Goal: Task Accomplishment & Management: Complete application form

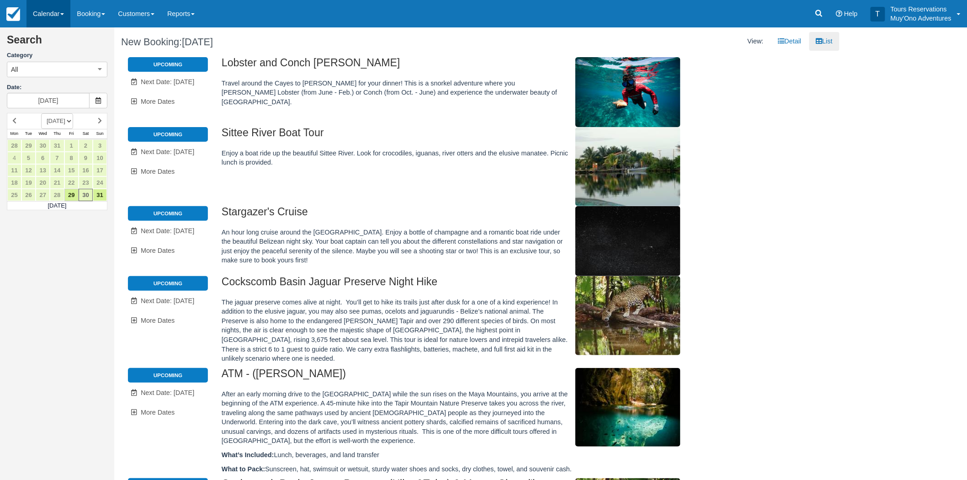
click at [62, 10] on link "Calendar" at bounding box center [49, 13] width 44 height 27
click at [56, 37] on link "Booking" at bounding box center [63, 40] width 72 height 20
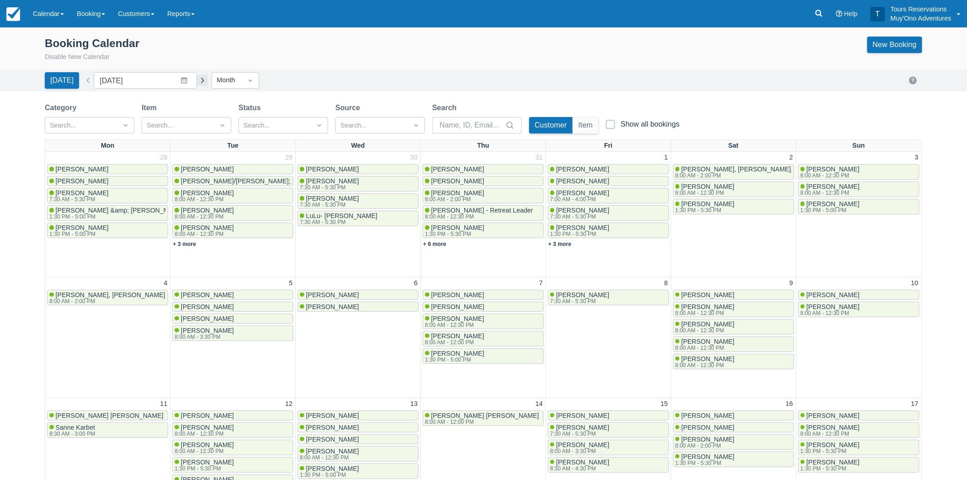
click at [197, 84] on button "button" at bounding box center [202, 80] width 11 height 11
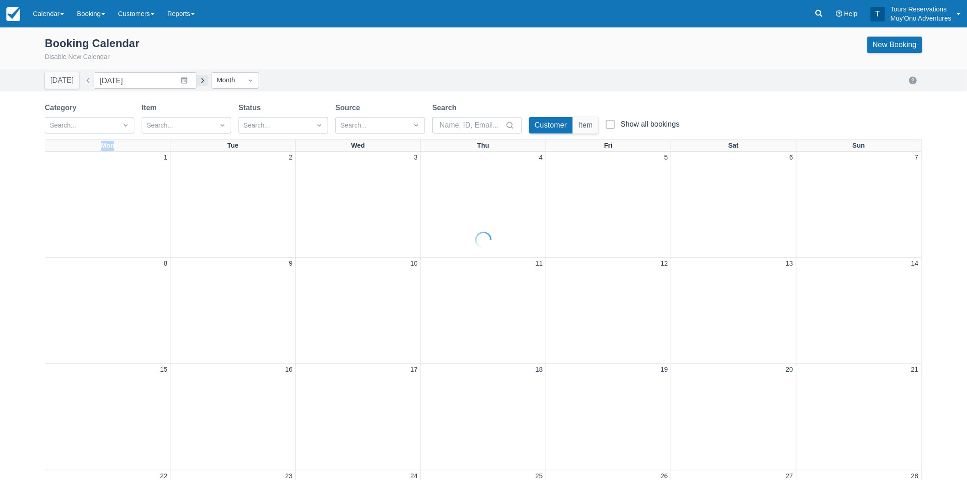
click at [194, 84] on div at bounding box center [483, 240] width 967 height 480
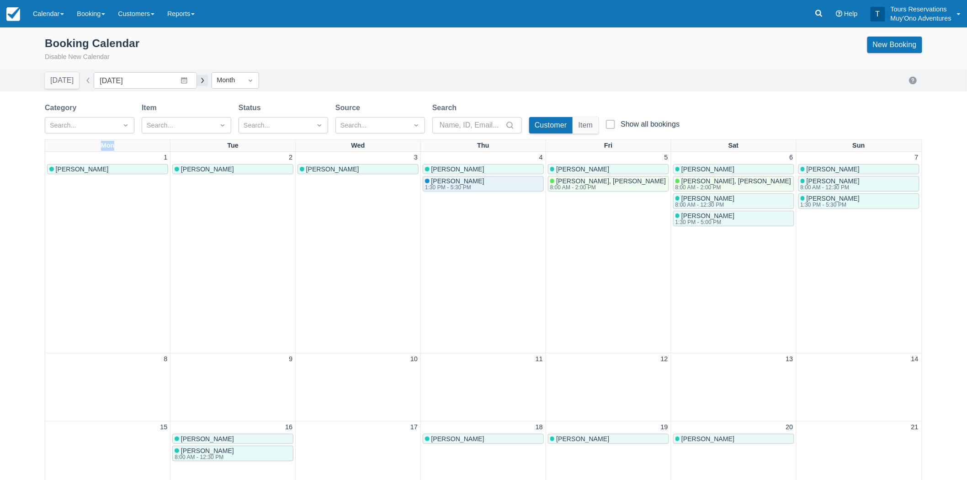
click at [197, 84] on button "button" at bounding box center [202, 80] width 11 height 11
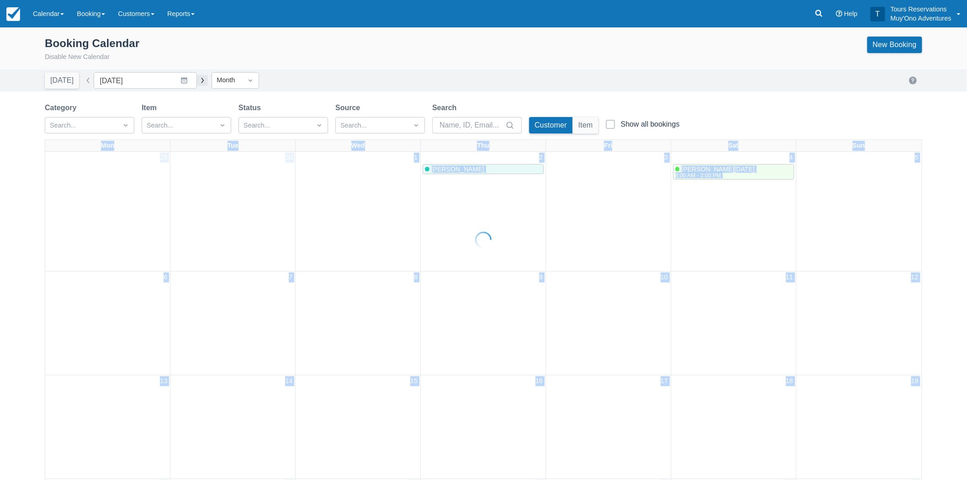
click at [194, 84] on div at bounding box center [483, 240] width 967 height 480
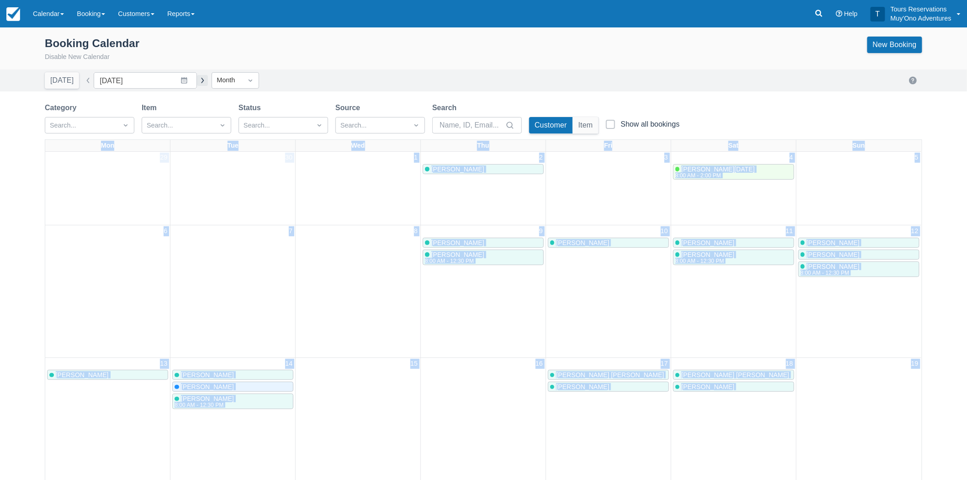
click at [197, 84] on button "button" at bounding box center [202, 80] width 11 height 11
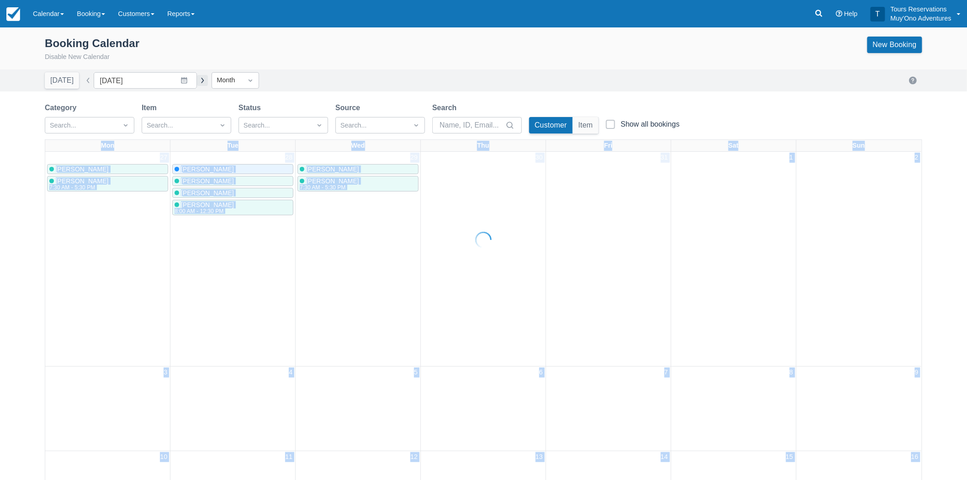
click at [197, 84] on button "button" at bounding box center [202, 80] width 11 height 11
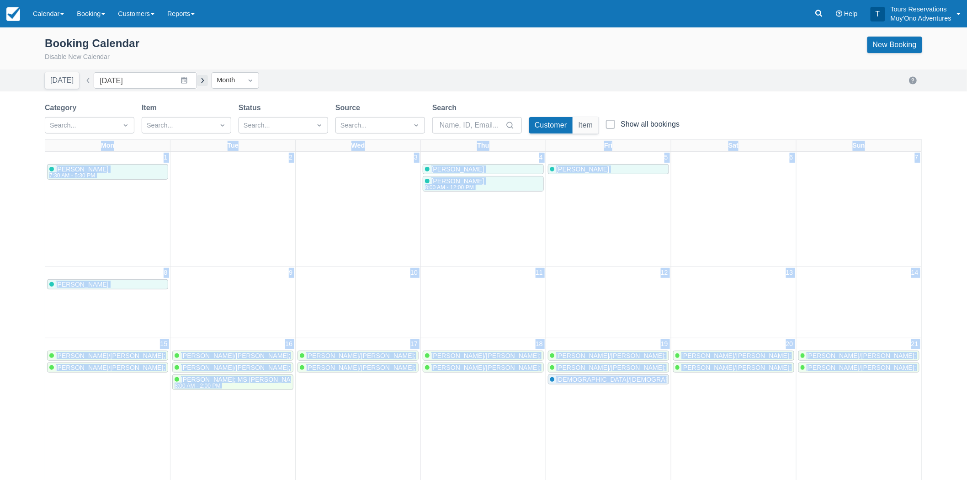
click at [197, 84] on button "button" at bounding box center [202, 80] width 11 height 11
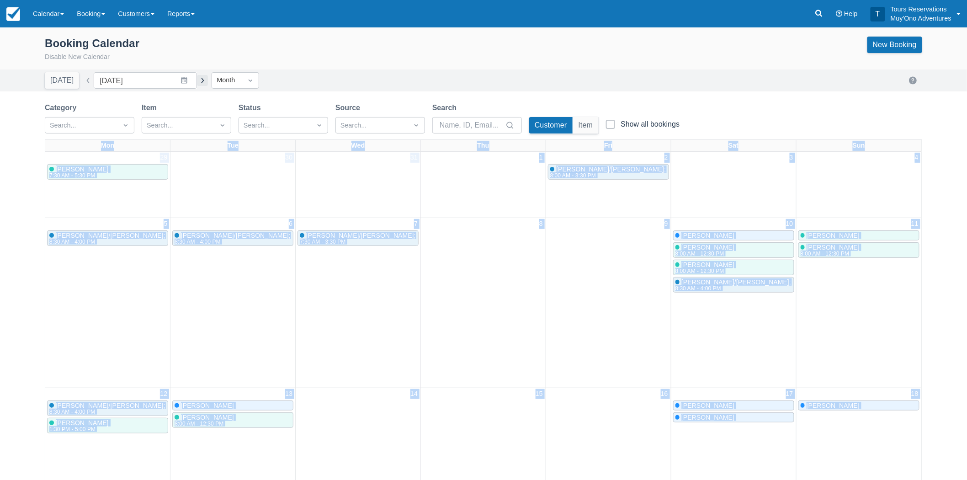
click at [197, 84] on button "button" at bounding box center [202, 80] width 11 height 11
type input "[DATE]"
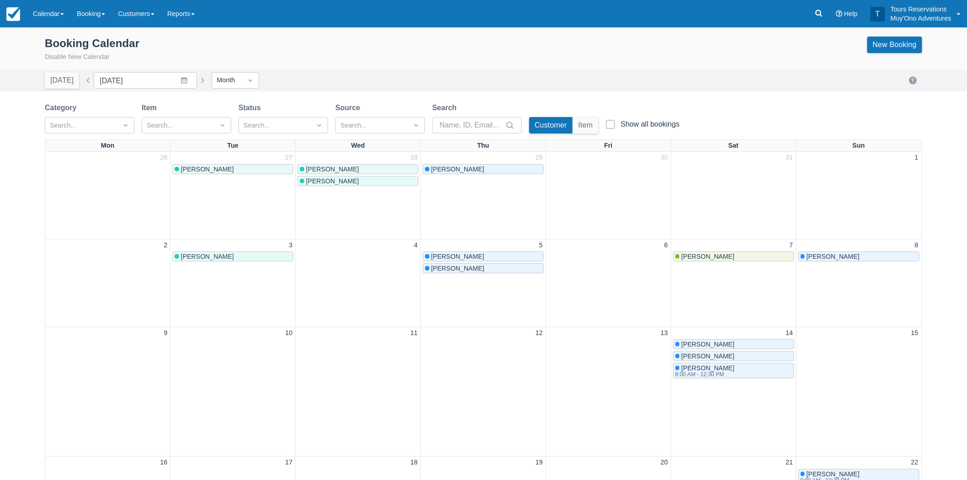
click at [329, 72] on div "Today Date February 2026 Navigate forward to interact with the calendar and sel…" at bounding box center [483, 80] width 877 height 16
click at [901, 40] on link "New Booking" at bounding box center [894, 45] width 55 height 16
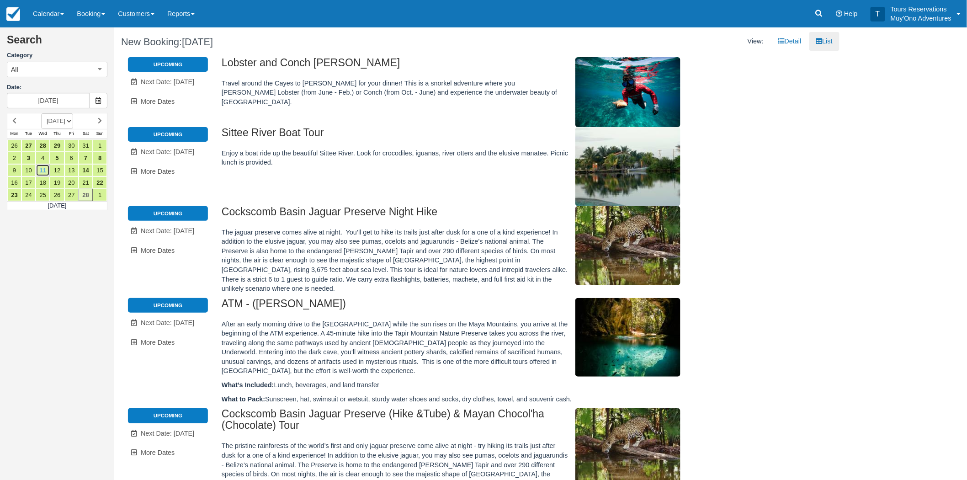
click at [39, 170] on link "11" at bounding box center [43, 170] width 14 height 12
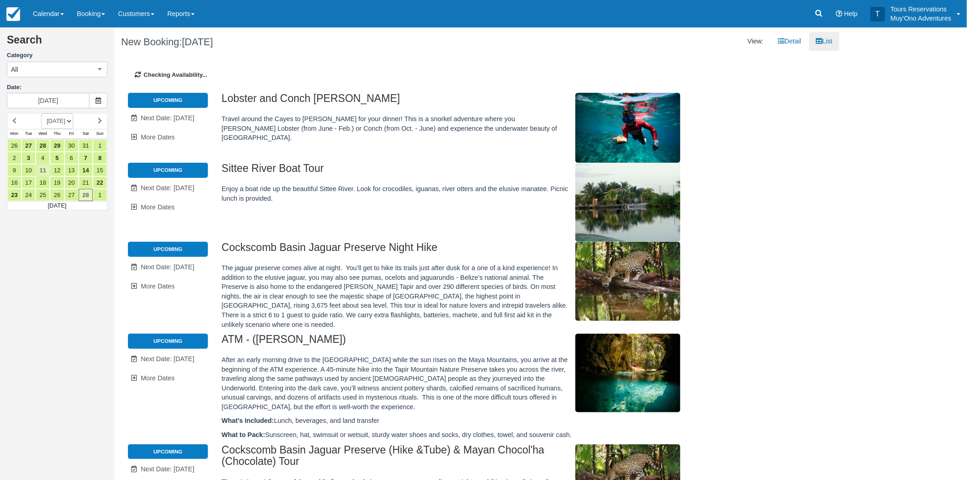
type input "02/11/26"
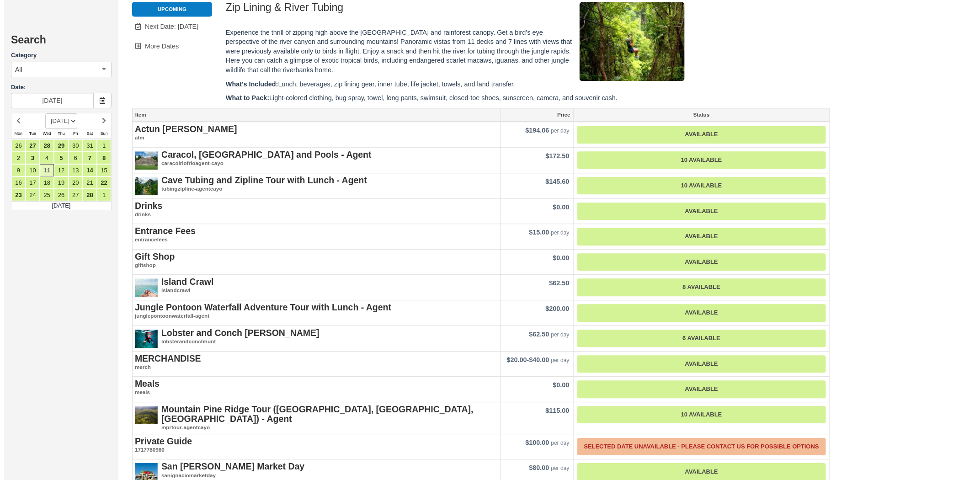
scroll to position [863, 0]
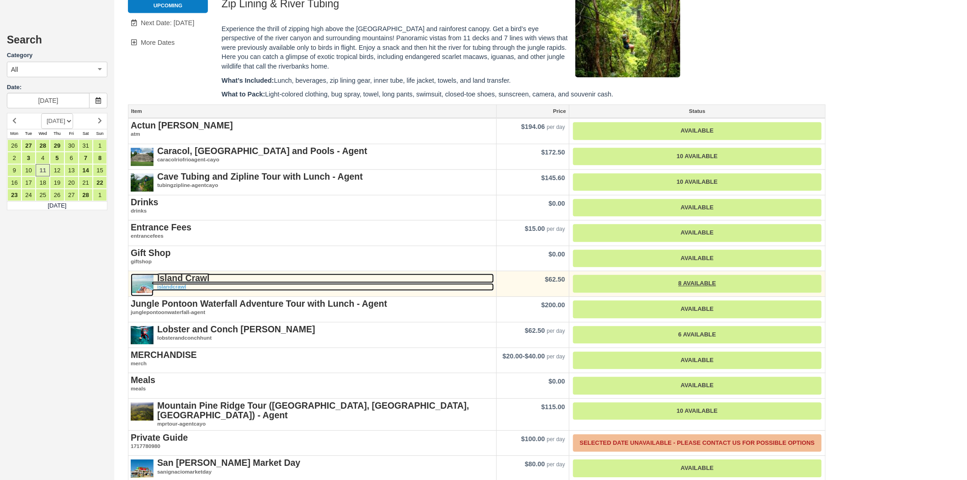
click at [195, 273] on strong "Island Crawl" at bounding box center [183, 278] width 53 height 10
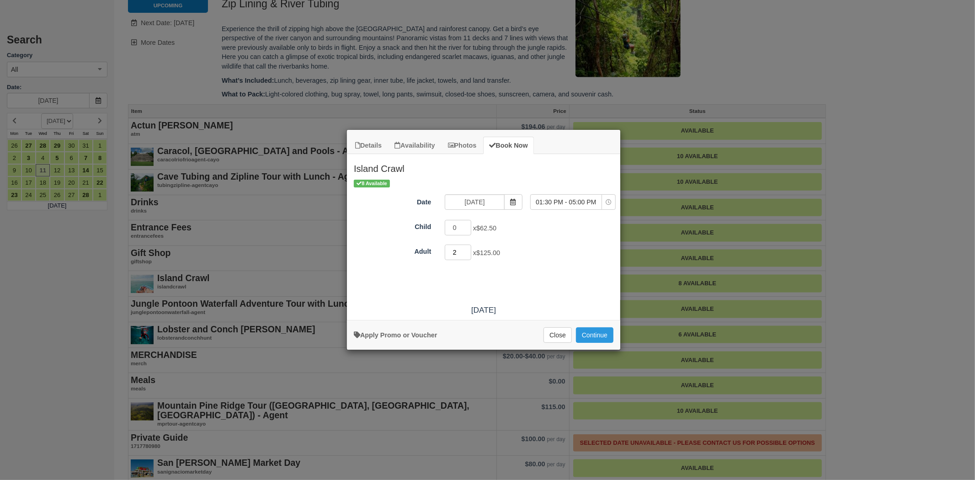
click at [468, 249] on input "2" at bounding box center [458, 252] width 27 height 16
click at [468, 249] on input "3" at bounding box center [458, 252] width 27 height 16
type input "4"
click at [468, 249] on input "4" at bounding box center [458, 252] width 27 height 16
click at [591, 335] on button "Continue" at bounding box center [594, 335] width 37 height 16
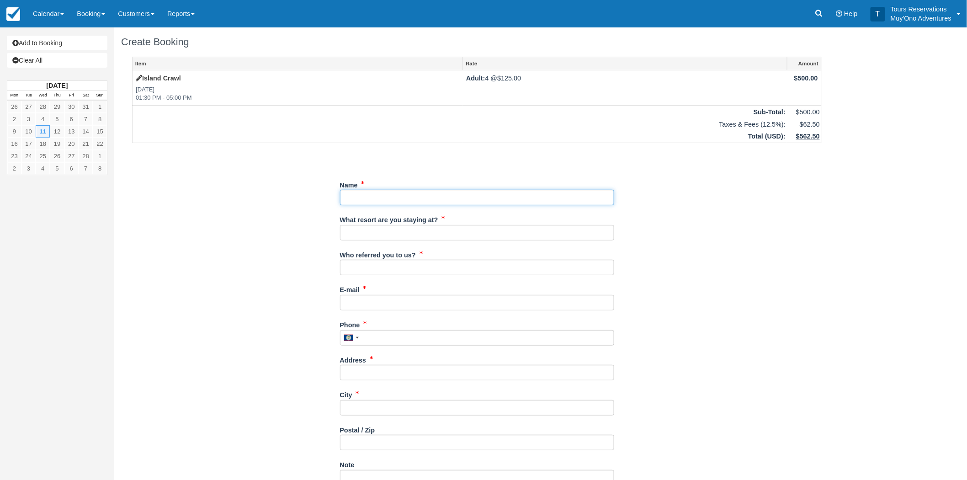
click at [354, 198] on input "Name" at bounding box center [477, 198] width 274 height 16
paste input "Lucas, William"
click at [358, 197] on input "Name" at bounding box center [477, 198] width 274 height 16
click at [382, 198] on input "Name" at bounding box center [477, 198] width 274 height 16
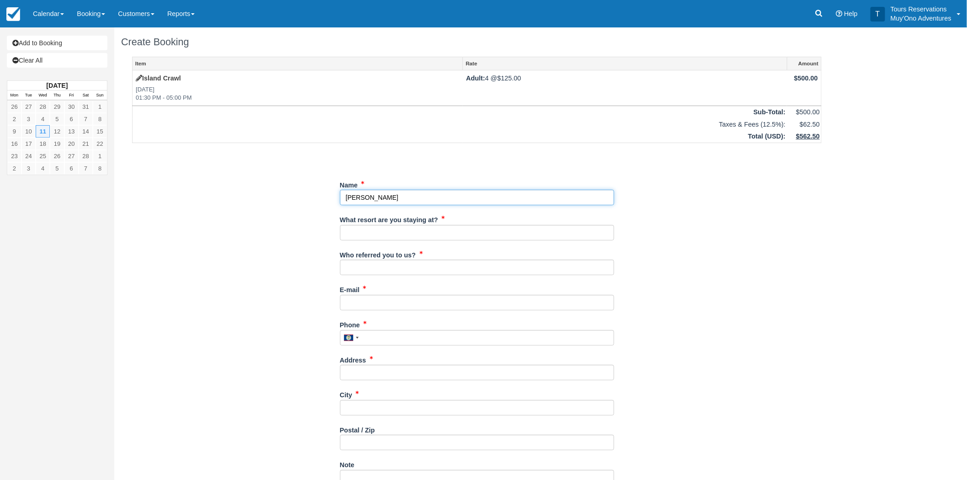
click at [382, 198] on input "Name" at bounding box center [477, 198] width 274 height 16
click at [337, 199] on div "Item Rate Amount Island Crawl Wed Feb 11, 2026 01:30 PM - 05:00 PM Adult: 4 @ $…" at bounding box center [476, 332] width 711 height 550
click at [339, 196] on div "Item Rate Amount Island Crawl Wed Feb 11, 2026 01:30 PM - 05:00 PM Adult: 4 @ $…" at bounding box center [476, 332] width 711 height 550
click at [343, 197] on input "Name" at bounding box center [477, 198] width 274 height 16
paste input "William"
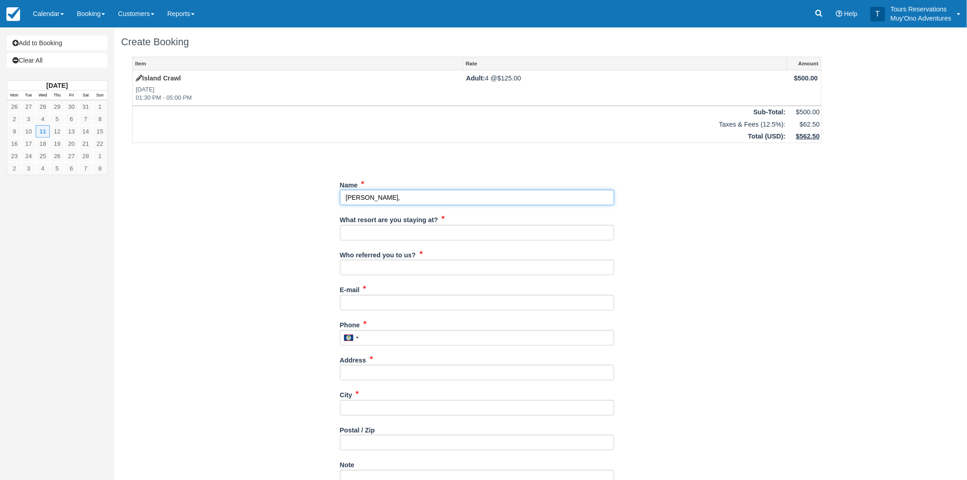
click at [393, 197] on input "Name" at bounding box center [477, 198] width 274 height 16
type input "[PERSON_NAME]"
click at [394, 228] on input "What resort are you staying at?" at bounding box center [477, 233] width 274 height 16
type input "[GEOGRAPHIC_DATA]"
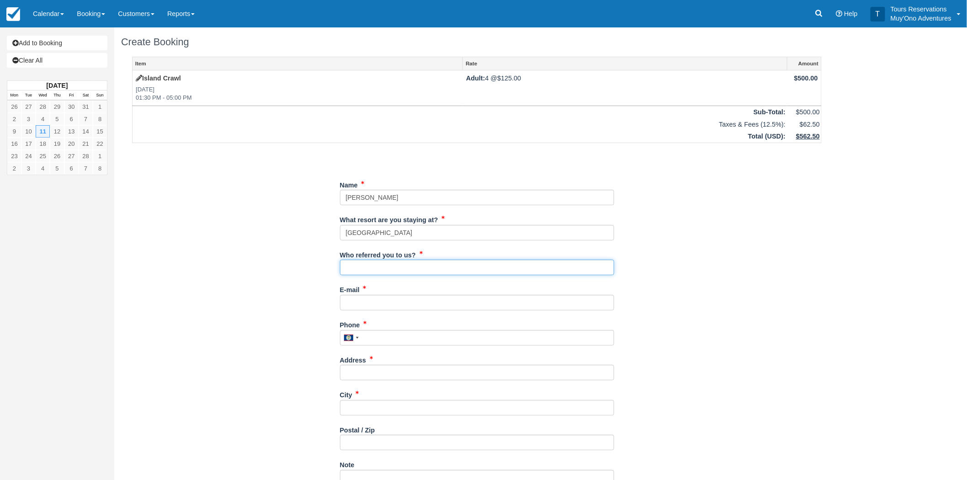
click at [387, 270] on input "Who referred you to us?" at bounding box center [477, 268] width 274 height 16
click at [396, 267] on input "Who referred you to us?" at bounding box center [477, 268] width 274 height 16
paste input "[EMAIL_ADDRESS][DOMAIN_NAME]"
type input "[EMAIL_ADDRESS][DOMAIN_NAME]"
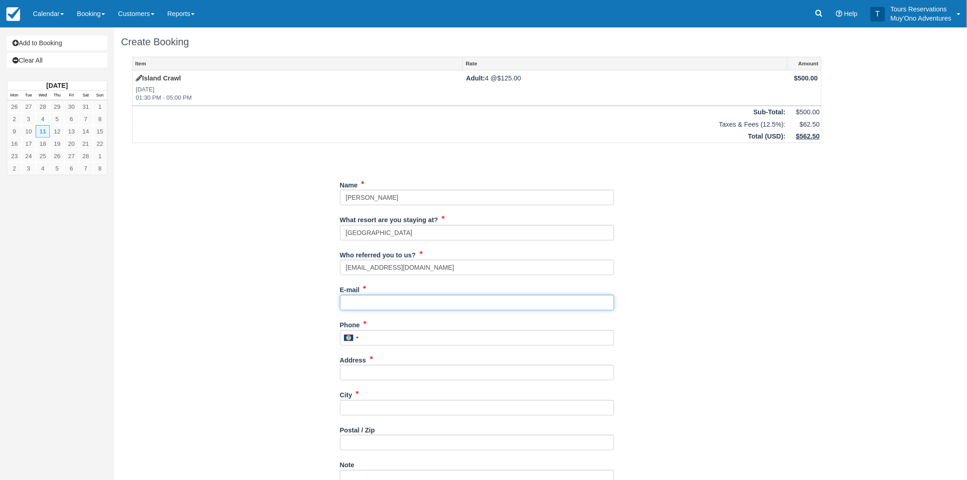
click at [385, 306] on input "E-mail" at bounding box center [477, 303] width 274 height 16
paste input "[EMAIL_ADDRESS][DOMAIN_NAME]"
type input "[EMAIL_ADDRESS][DOMAIN_NAME]"
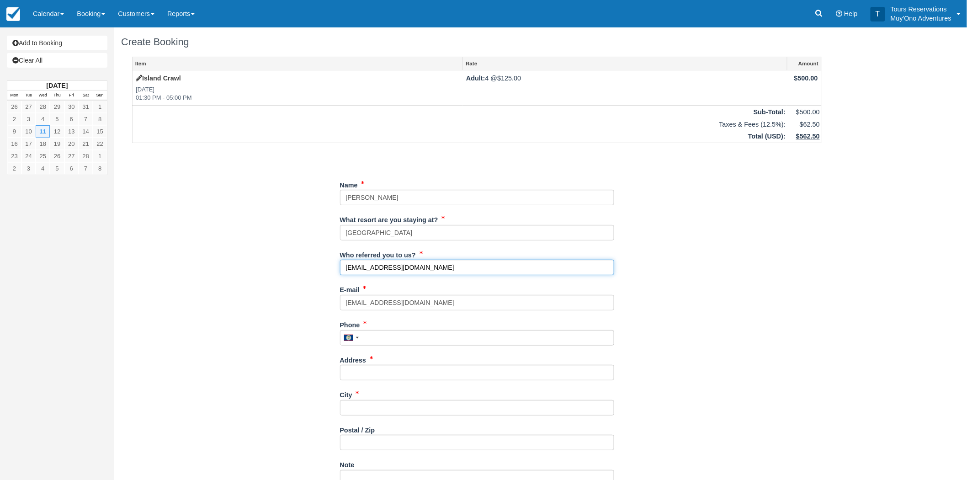
drag, startPoint x: 417, startPoint y: 267, endPoint x: 315, endPoint y: 266, distance: 101.9
click at [315, 266] on div "Item Rate Amount Island Crawl Wed Feb 11, 2026 01:30 PM - 05:00 PM Adult: 4 @ $…" at bounding box center [476, 332] width 711 height 550
click at [390, 266] on input "Who referred you to us?" at bounding box center [477, 268] width 274 height 16
type input "RoyM - Reservations"
click at [613, 320] on div "Phone United States +1 Canada +1 United Kingdom +44 Afghanistan (‫افغانستان‬‎) …" at bounding box center [477, 331] width 274 height 28
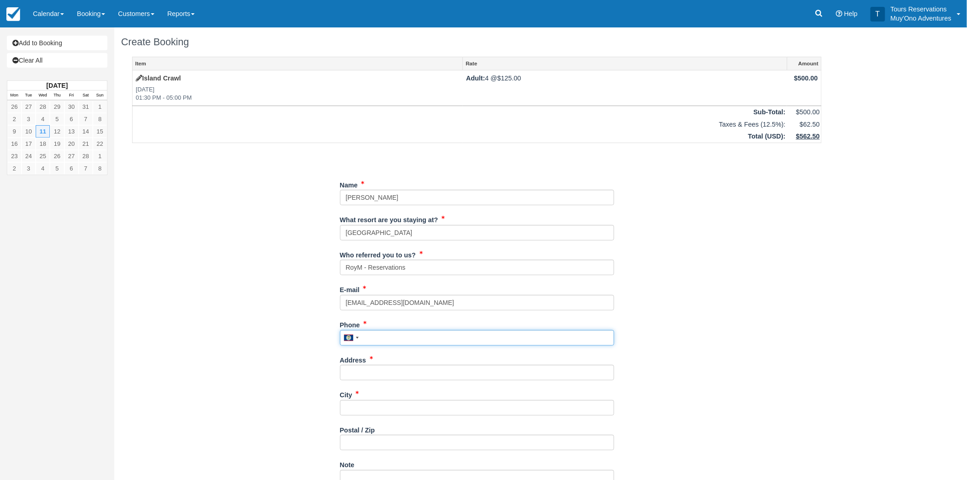
click at [392, 335] on input "Phone" at bounding box center [477, 338] width 274 height 16
paste input "5204004025"
type input "5204004025"
click at [401, 376] on input "Address" at bounding box center [477, 373] width 274 height 16
paste input "[STREET_ADDRESS]"
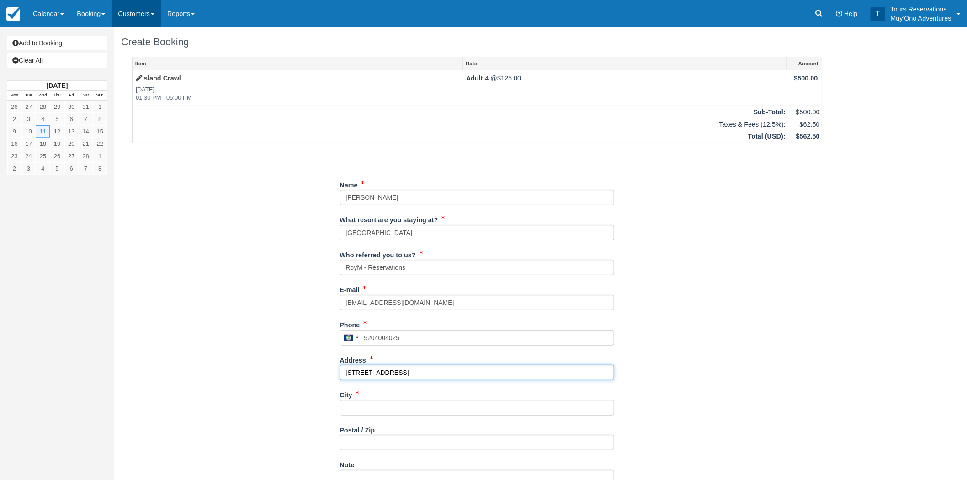
type input "[STREET_ADDRESS]"
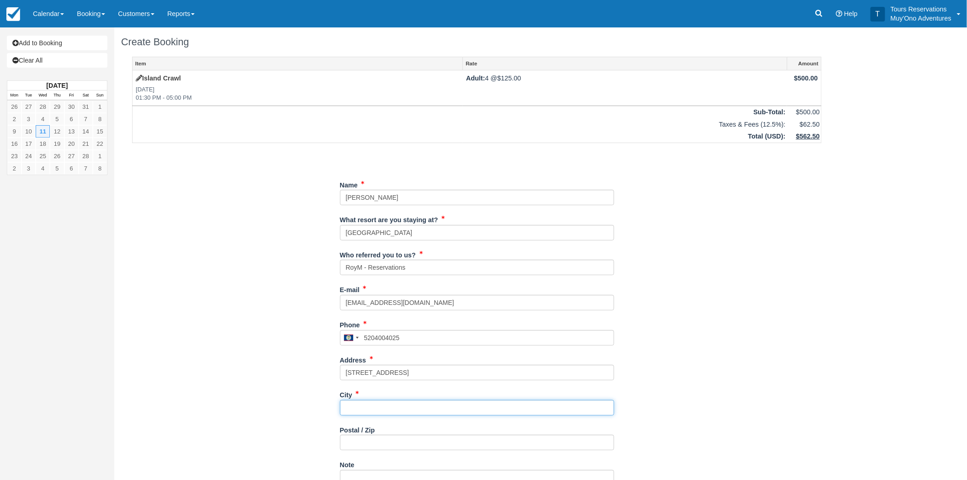
click at [416, 408] on input "City" at bounding box center [477, 408] width 274 height 16
paste input "Pinetop"
type input "Pinetop"
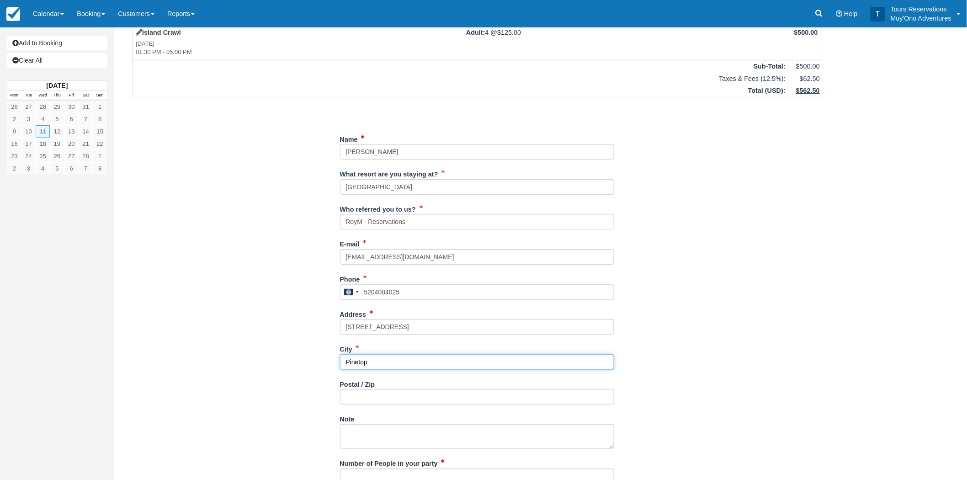
scroll to position [148, 0]
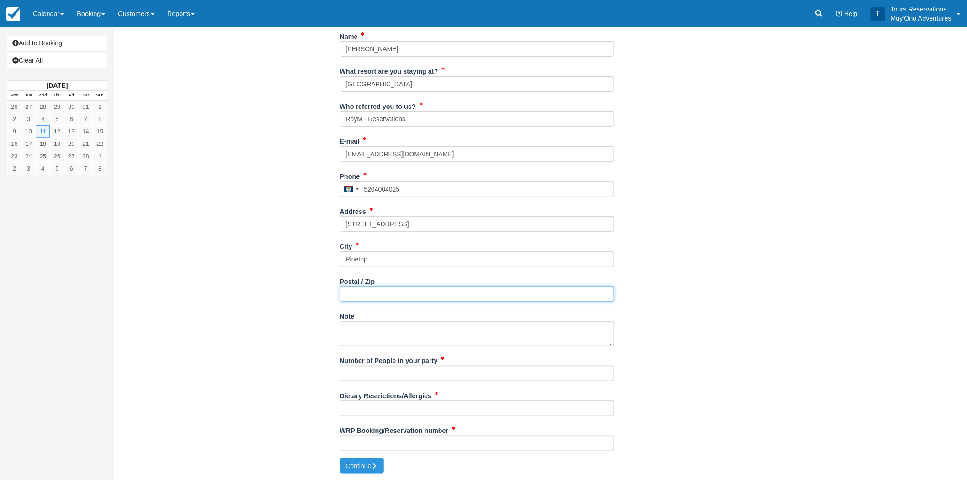
click at [377, 298] on input "Postal / Zip" at bounding box center [477, 294] width 274 height 16
paste input "85935"
type input "85935"
click at [402, 376] on input "Number of People in your party" at bounding box center [477, 374] width 274 height 16
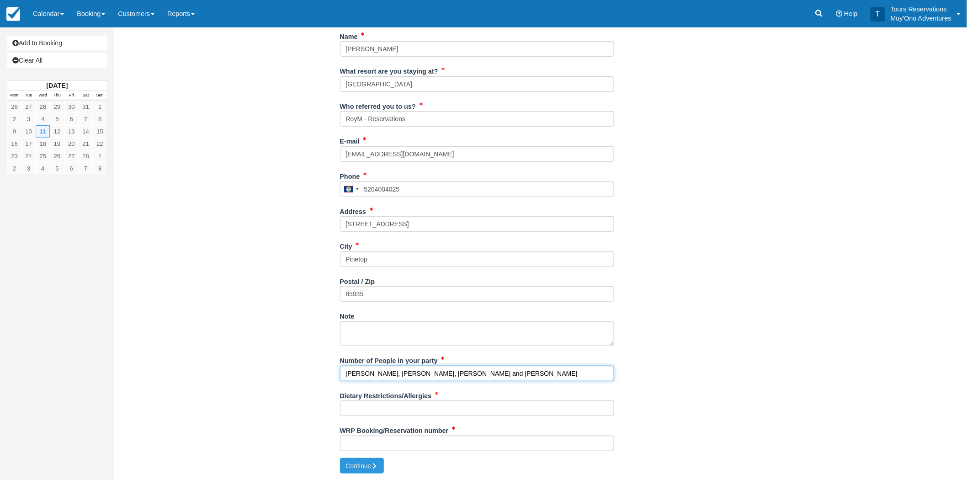
click at [594, 374] on input "William Lucas, Linda Lucas, Heather Wood and Amanda Lucas" at bounding box center [477, 374] width 274 height 16
type input "William Lucas, Linda Lucas, Heather Wood and Amanda Lucas"
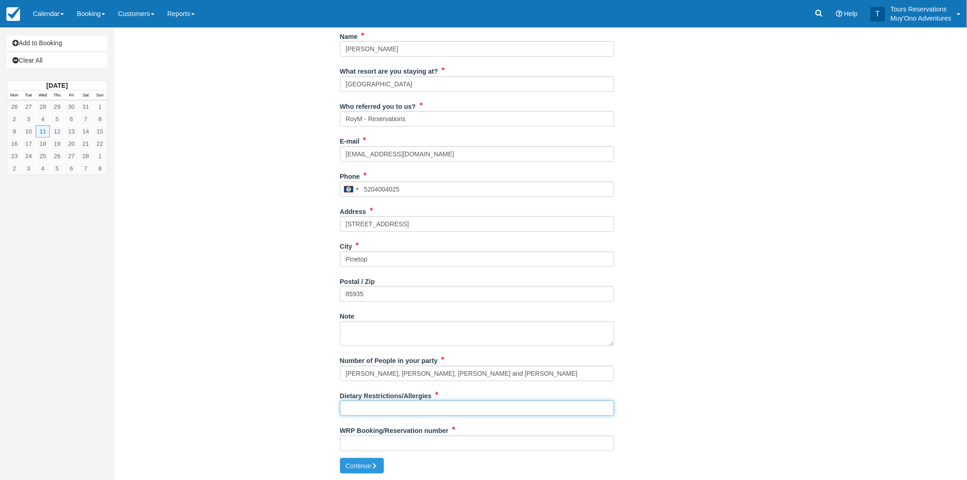
click at [388, 410] on input "Dietary Restrictions/Allergies" at bounding box center [477, 408] width 274 height 16
click at [376, 413] on input "Dietary Restrictions/Allergies" at bounding box center [477, 408] width 274 height 16
paste input "Heather is sensitive to avocados and bananas"
type input "Heather is sensitive to avocados and bananas"
click at [381, 451] on div "WRP Booking/Reservation number" at bounding box center [477, 440] width 274 height 35
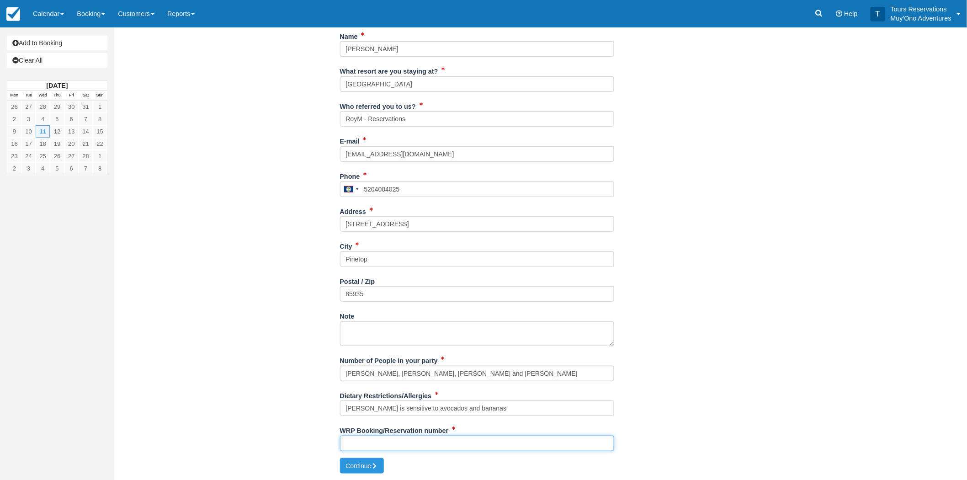
click at [381, 444] on input "WRP Booking/Reservation number" at bounding box center [477, 443] width 274 height 16
paste input "45980708"
type input "45980708"
click at [369, 460] on button "Continue" at bounding box center [362, 466] width 44 height 16
type input "+5015204004025"
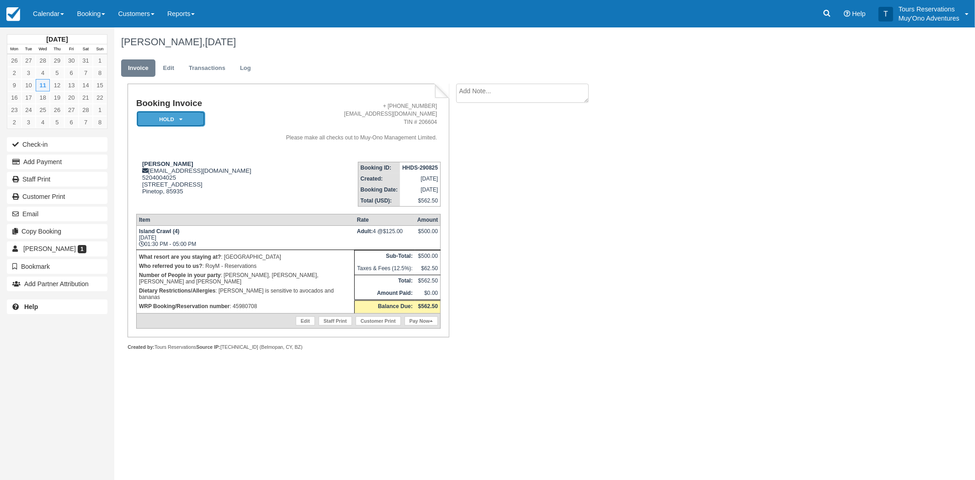
click at [183, 117] on em "HOLD" at bounding box center [171, 119] width 69 height 16
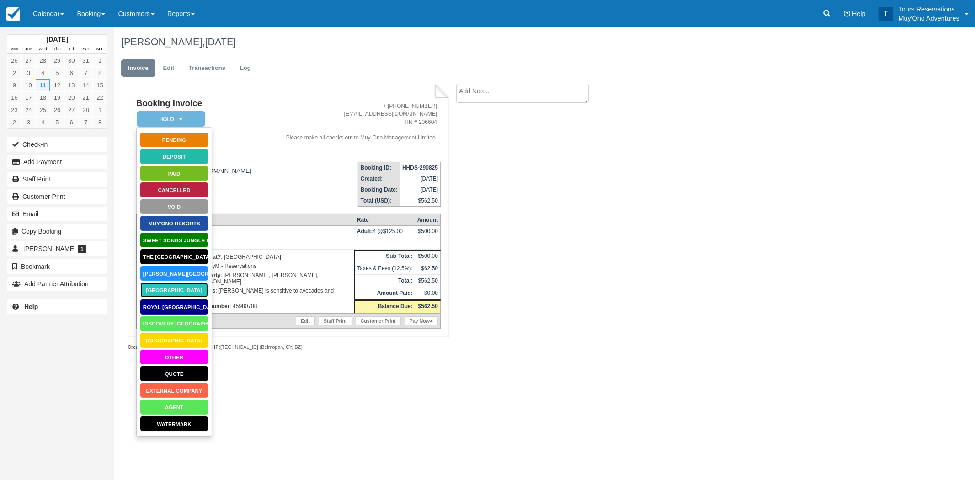
click at [175, 292] on link "[GEOGRAPHIC_DATA]" at bounding box center [174, 290] width 69 height 16
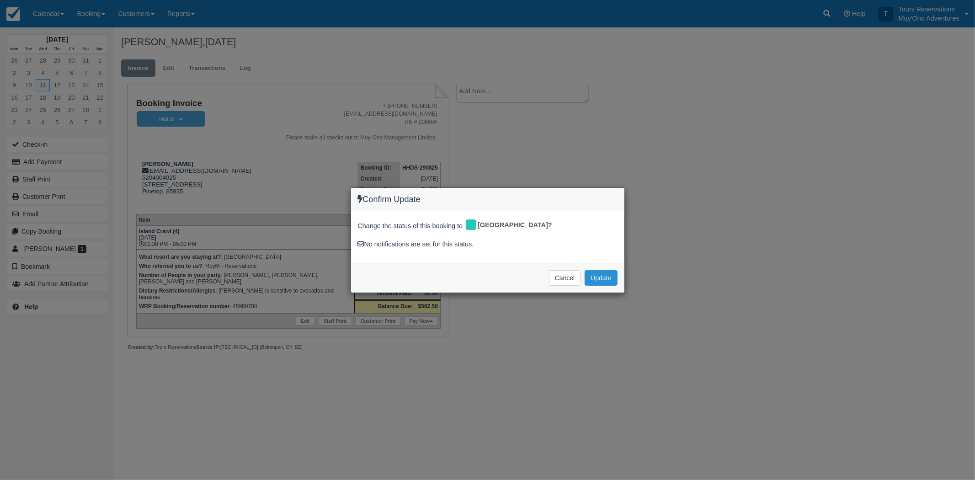
click at [609, 276] on button "Update" at bounding box center [600, 278] width 32 height 16
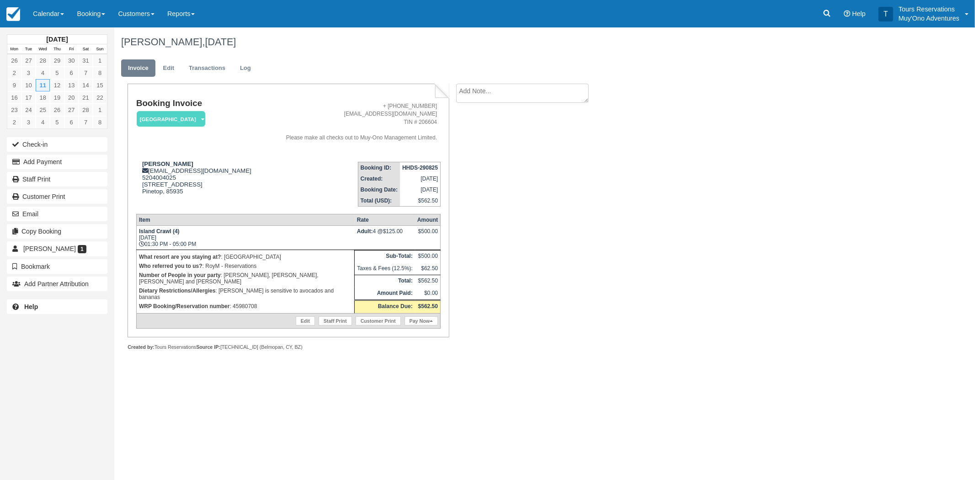
click at [490, 99] on textarea at bounding box center [522, 93] width 133 height 19
paste textarea "45980708"
type textarea "Paid in Webrez - Thatch 45980708 - RoyM"
click at [474, 152] on button "Create" at bounding box center [476, 146] width 41 height 16
click at [423, 166] on strong "HHDS-290825" at bounding box center [420, 167] width 36 height 6
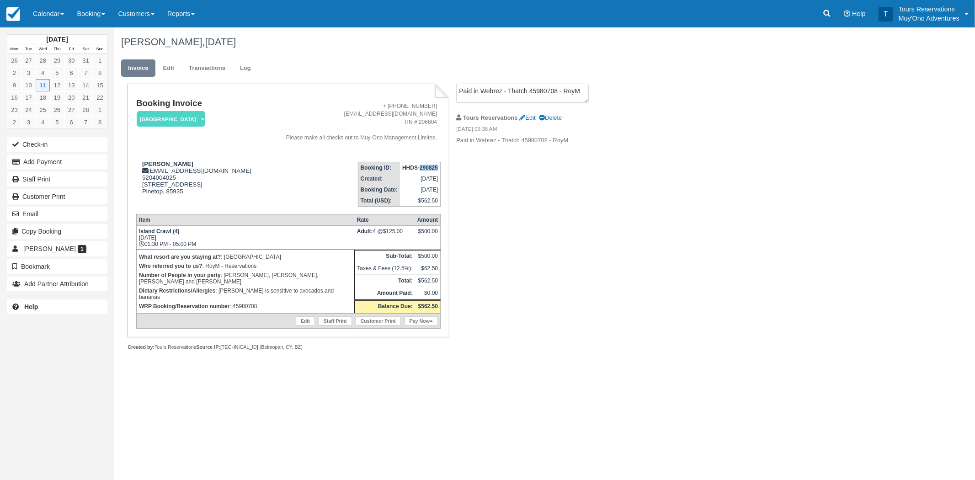
click at [423, 166] on strong "HHDS-290825" at bounding box center [420, 167] width 36 height 6
copy tbody "HHDS-290825"
